Goal: Task Accomplishment & Management: Manage account settings

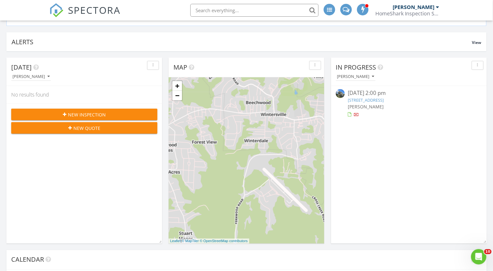
scroll to position [86, 0]
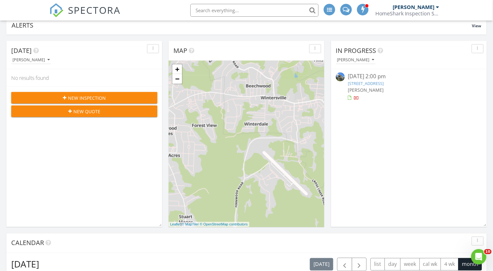
click at [383, 83] on link "2052 Campground Rd , Wellsville, OH 43968" at bounding box center [366, 83] width 36 height 6
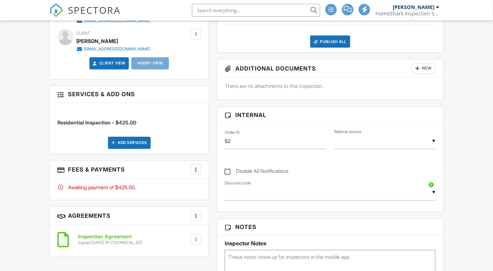
click at [196, 170] on div at bounding box center [195, 170] width 6 height 6
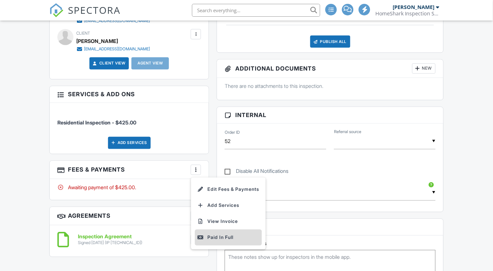
click at [211, 241] on div "Paid In Full" at bounding box center [228, 237] width 62 height 8
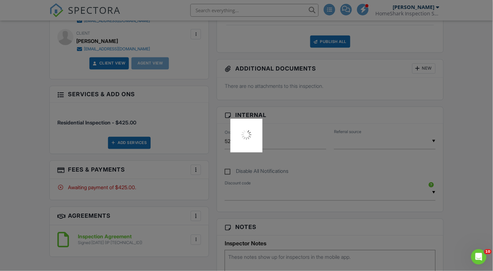
scroll to position [0, 0]
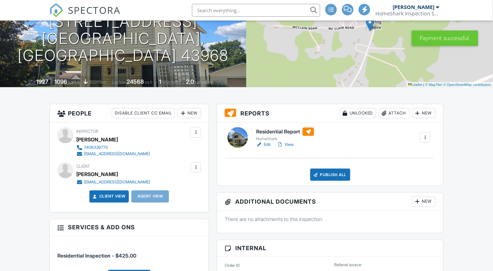
click at [186, 112] on div "New" at bounding box center [188, 113] width 23 height 10
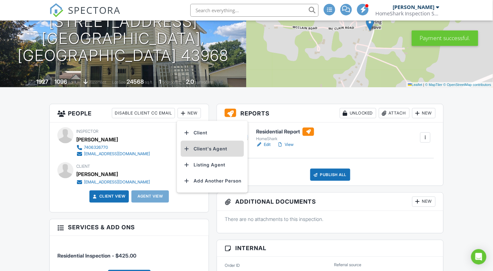
click at [197, 148] on li "Client's Agent" at bounding box center [212, 149] width 63 height 16
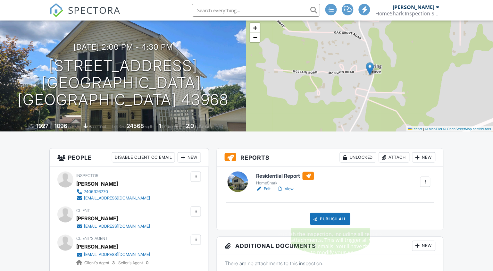
click at [321, 222] on div "Publish All" at bounding box center [330, 219] width 40 height 12
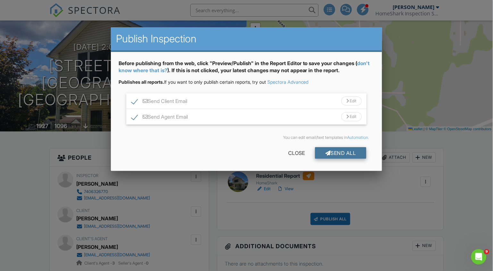
click at [335, 152] on div "Send All" at bounding box center [340, 153] width 51 height 12
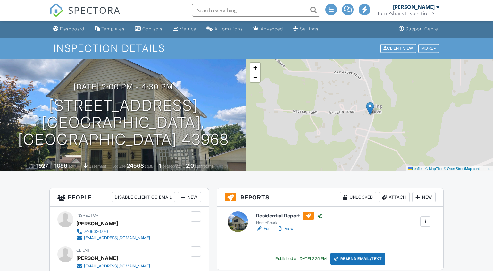
scroll to position [40, 0]
